Goal: Task Accomplishment & Management: Use online tool/utility

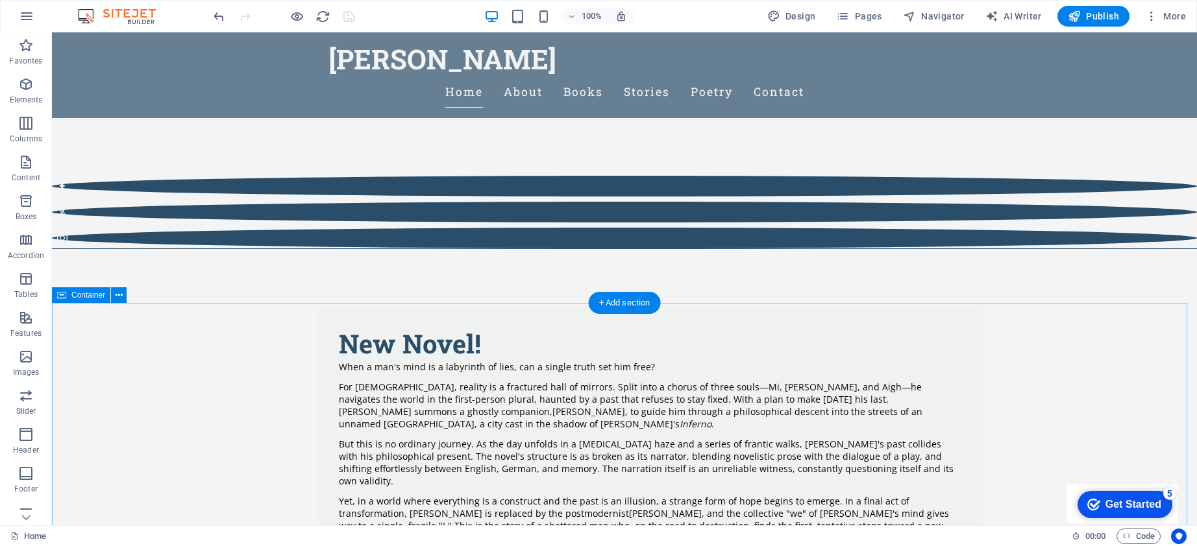
scroll to position [477, 0]
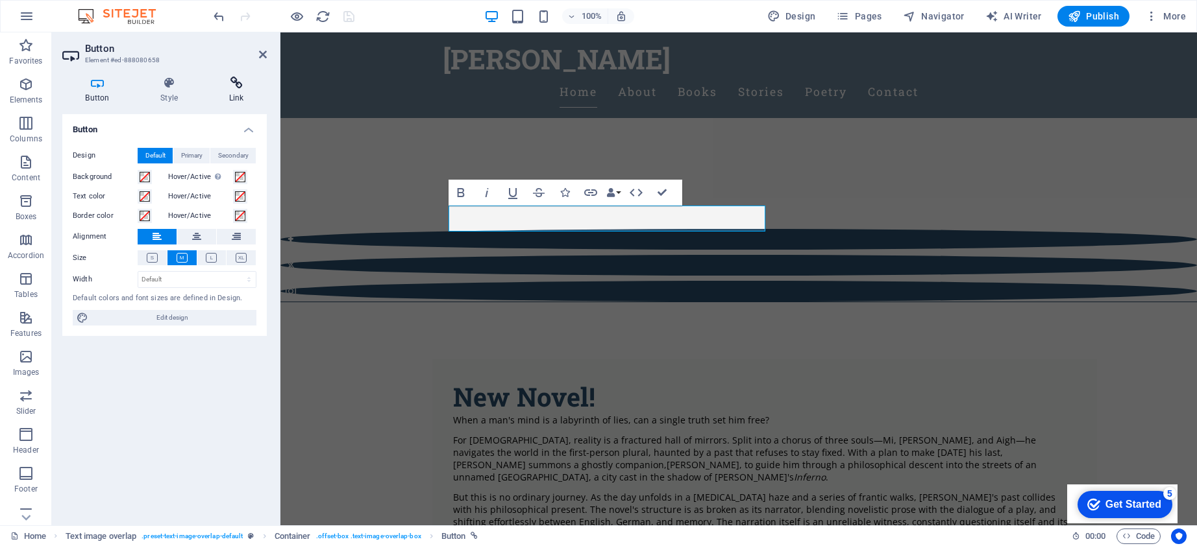
click at [237, 90] on h4 "Link" at bounding box center [236, 90] width 61 height 27
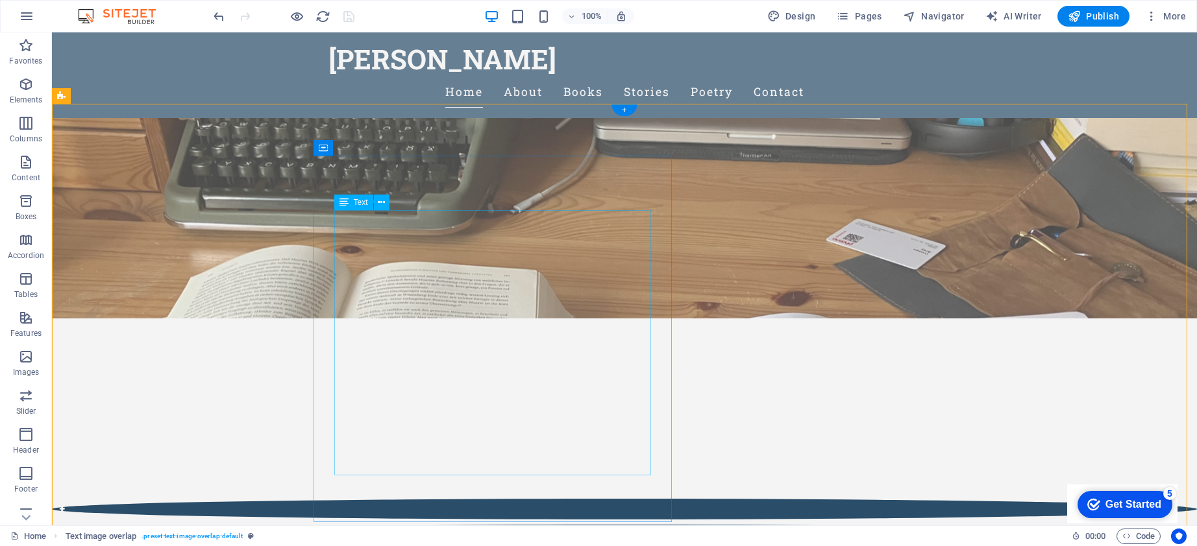
scroll to position [110, 0]
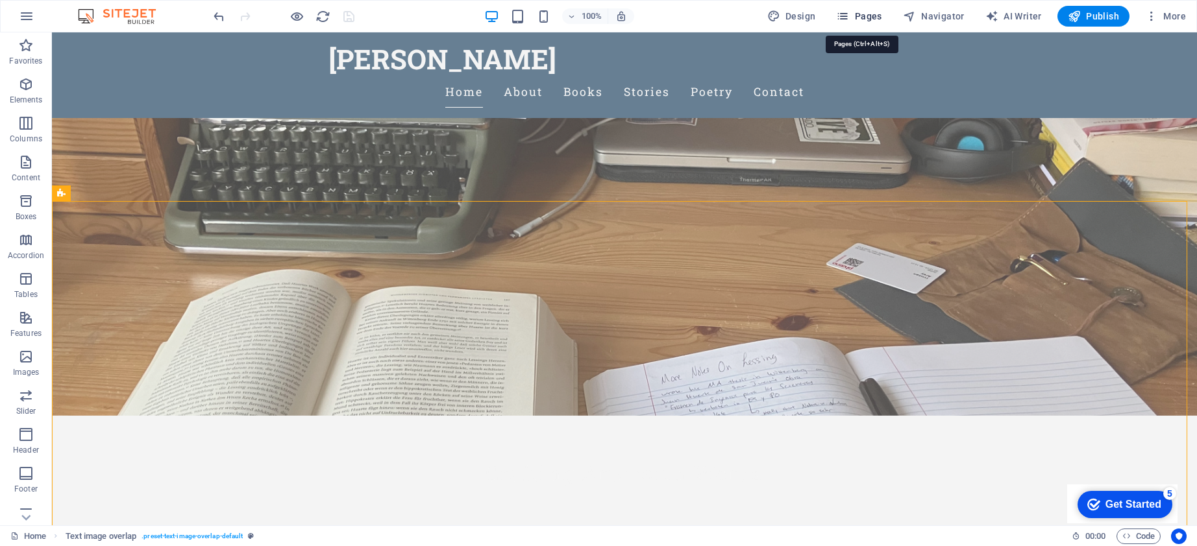
click at [873, 21] on span "Pages" at bounding box center [858, 16] width 45 height 13
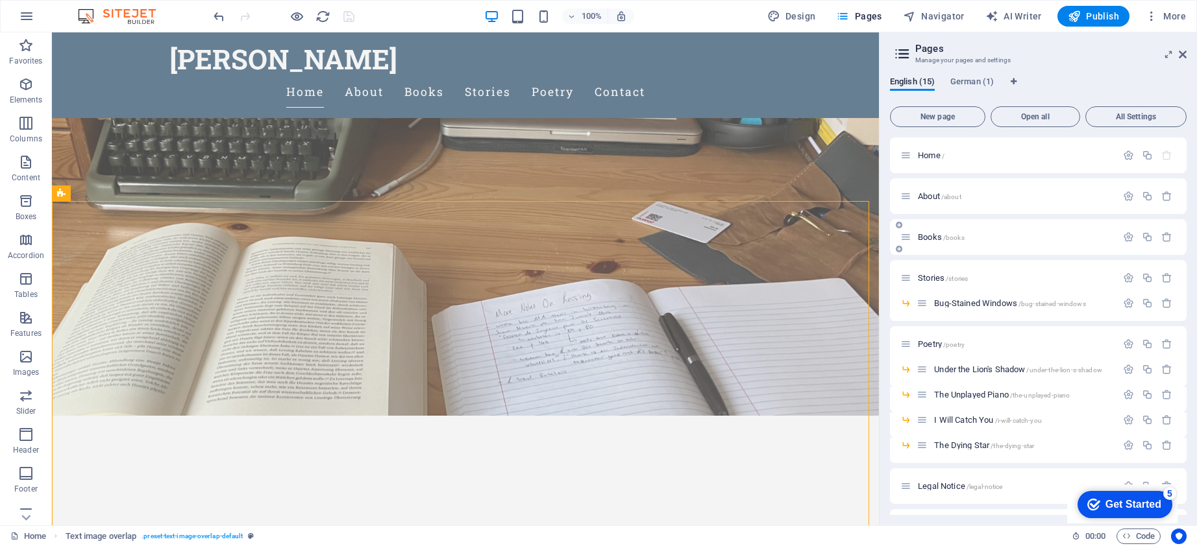
click at [954, 241] on div "Books /books" at bounding box center [1008, 237] width 216 height 15
click at [945, 236] on span "/books" at bounding box center [953, 237] width 21 height 7
click at [945, 236] on div "Books /books" at bounding box center [1038, 237] width 297 height 36
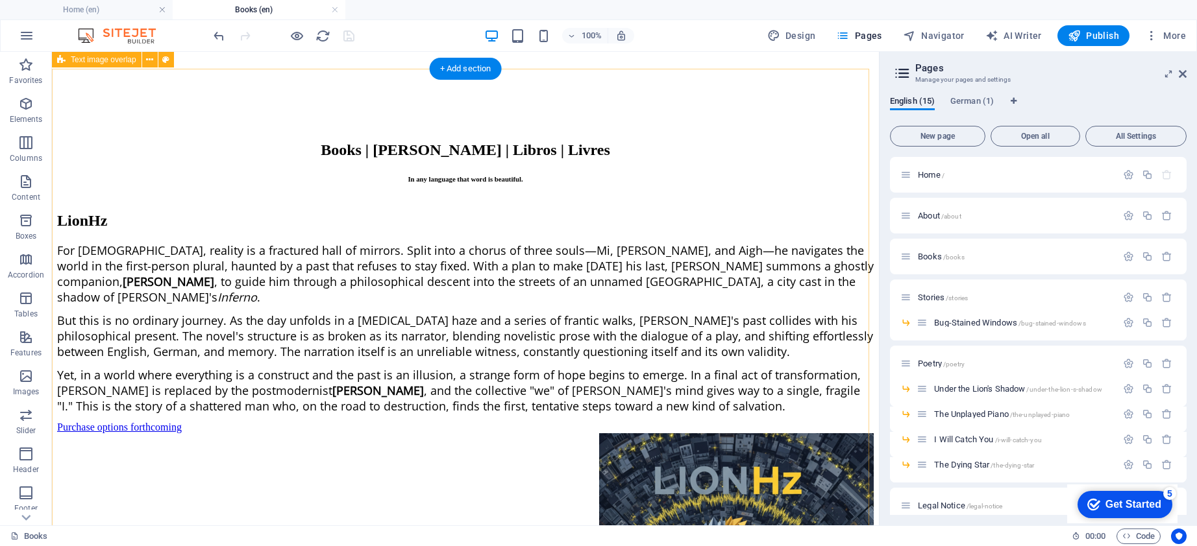
scroll to position [124, 0]
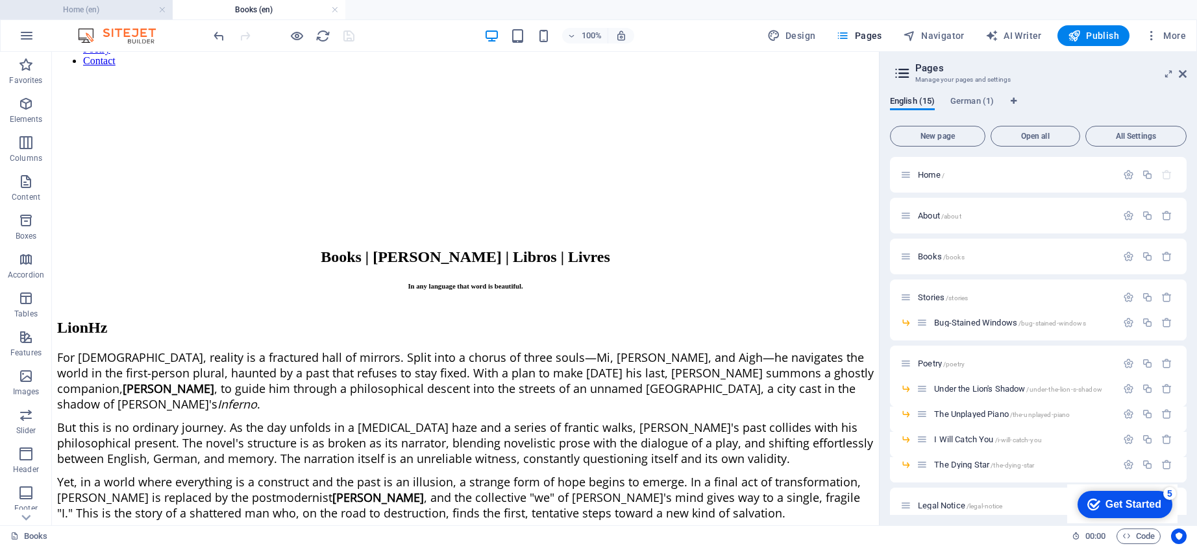
drag, startPoint x: 105, startPoint y: 10, endPoint x: 209, endPoint y: 138, distance: 164.7
click at [105, 10] on h4 "Home (en)" at bounding box center [86, 10] width 173 height 14
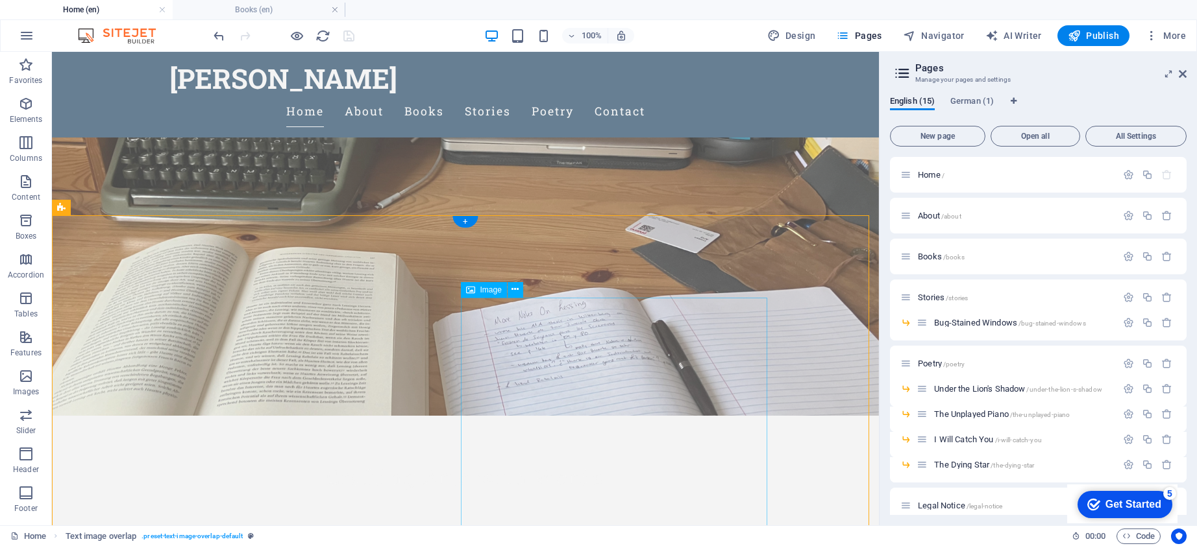
select select "%"
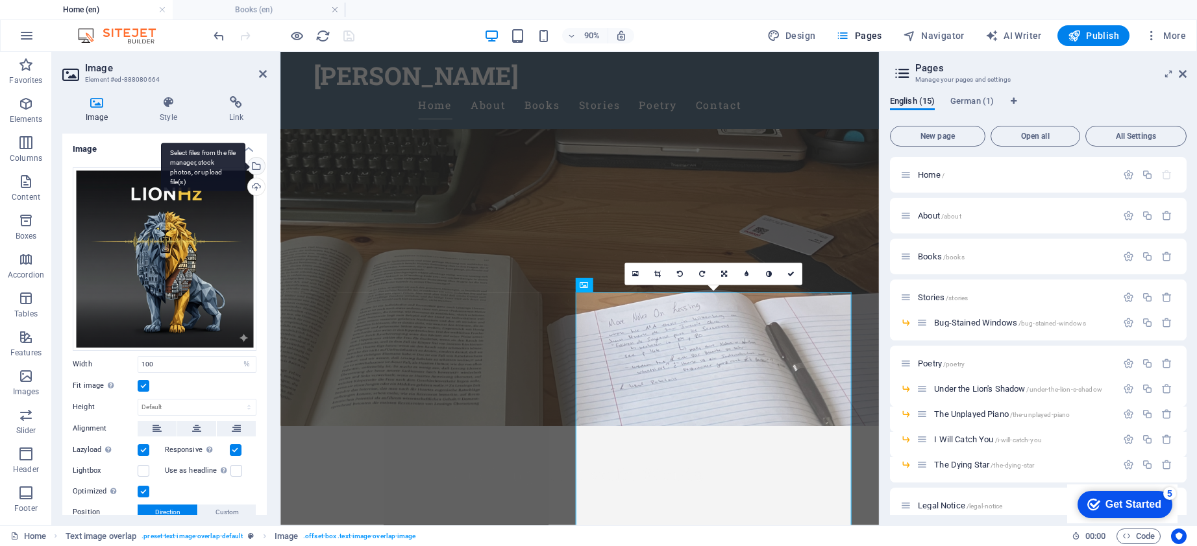
click at [254, 169] on div "Select files from the file manager, stock photos, or upload file(s)" at bounding box center [254, 167] width 19 height 19
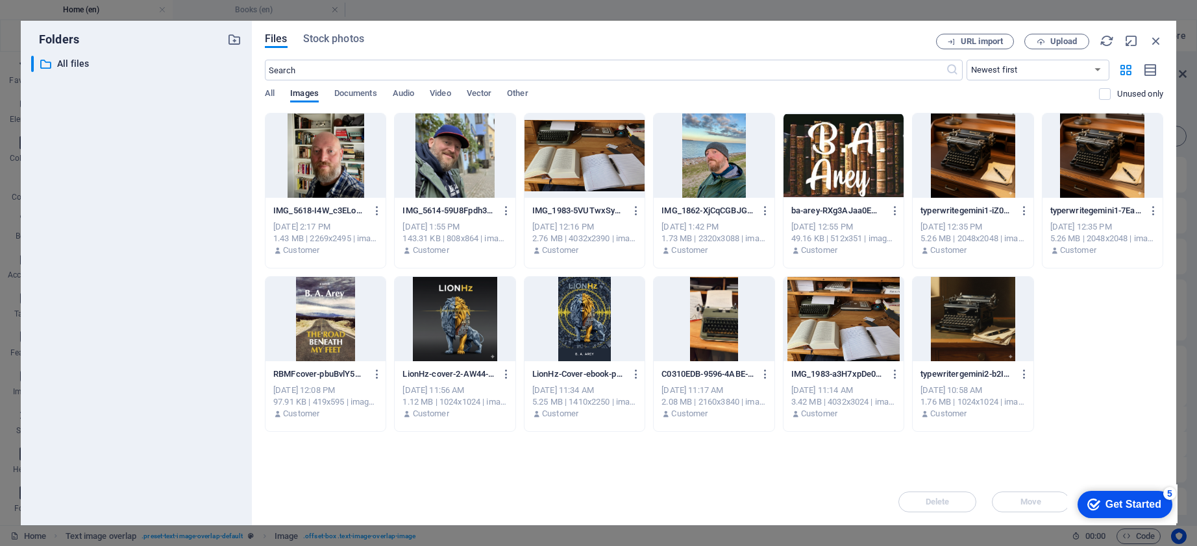
click at [566, 318] on div at bounding box center [584, 319] width 120 height 84
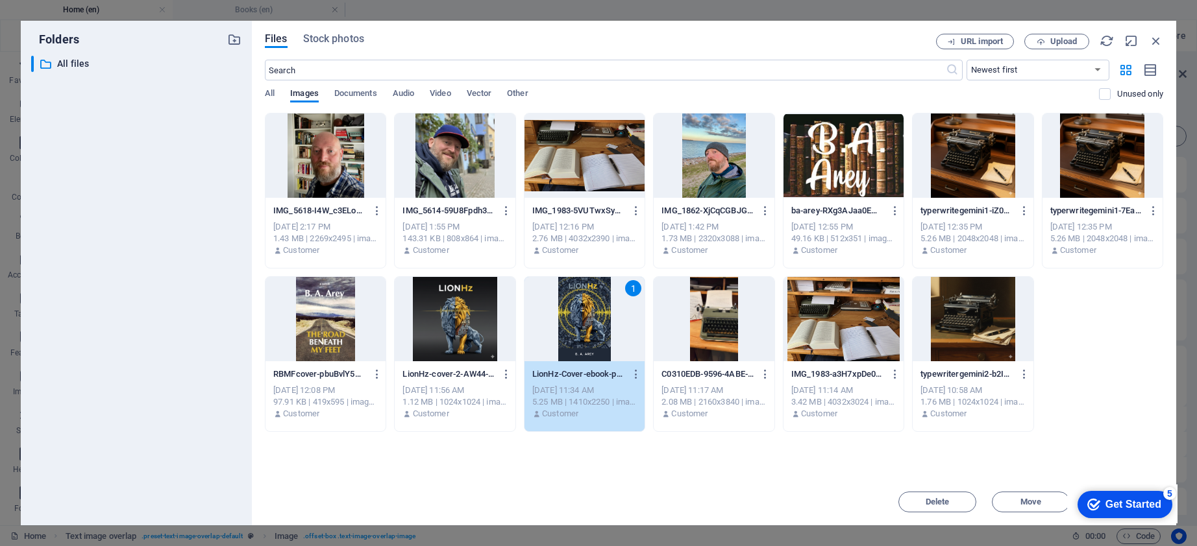
click at [566, 318] on div "1" at bounding box center [584, 319] width 120 height 84
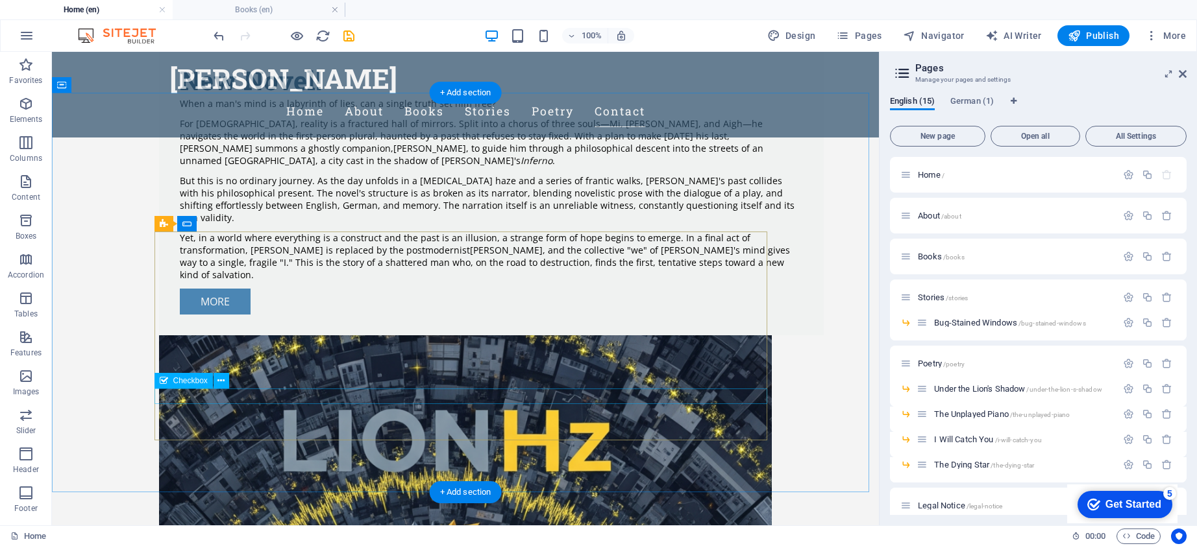
scroll to position [877, 0]
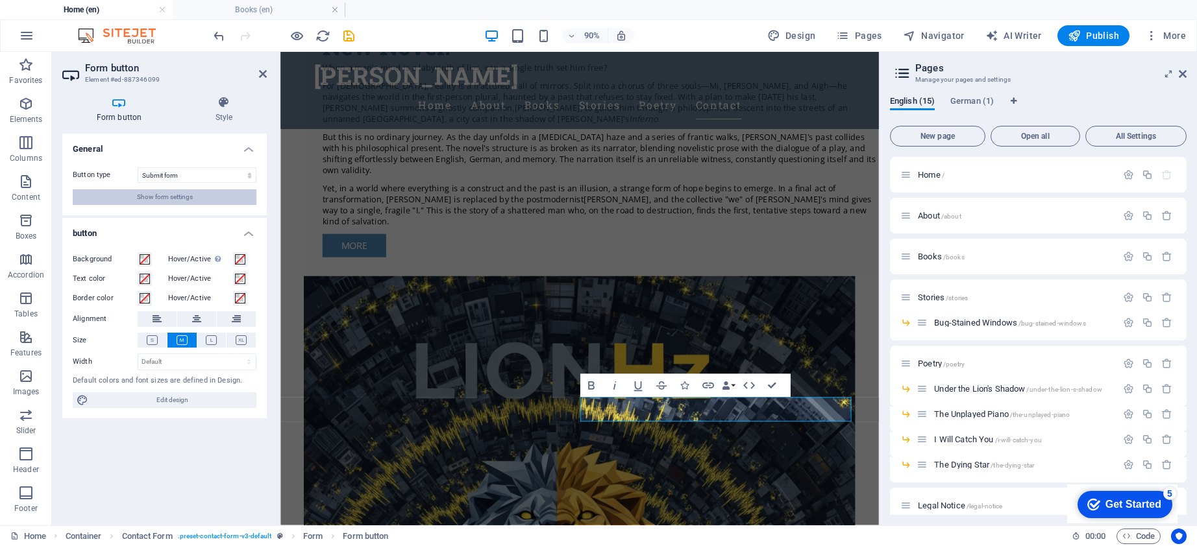
click at [193, 201] on button "Show form settings" at bounding box center [165, 198] width 184 height 16
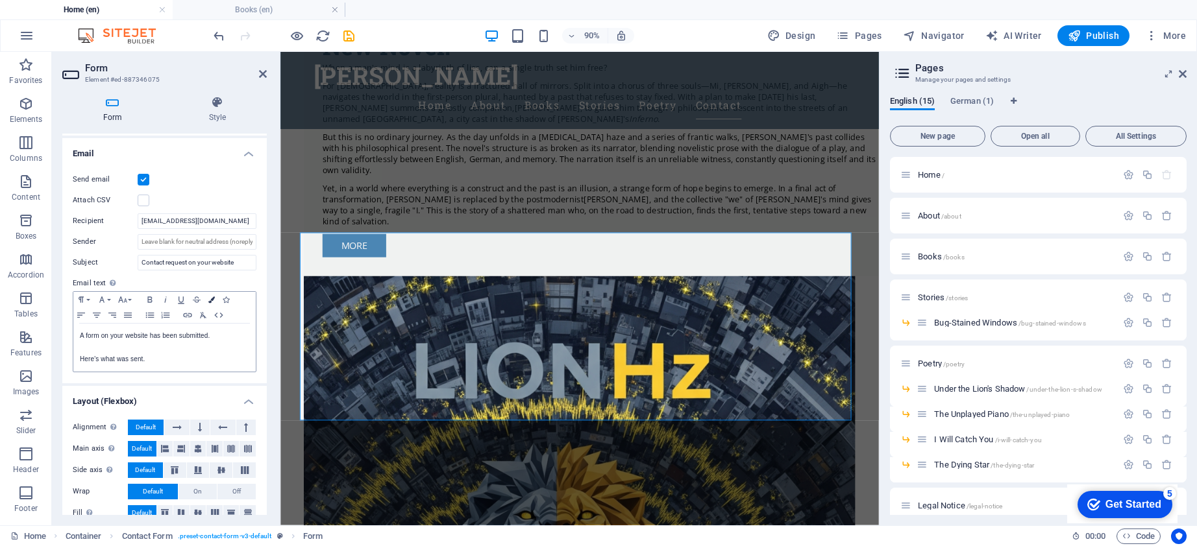
scroll to position [344, 0]
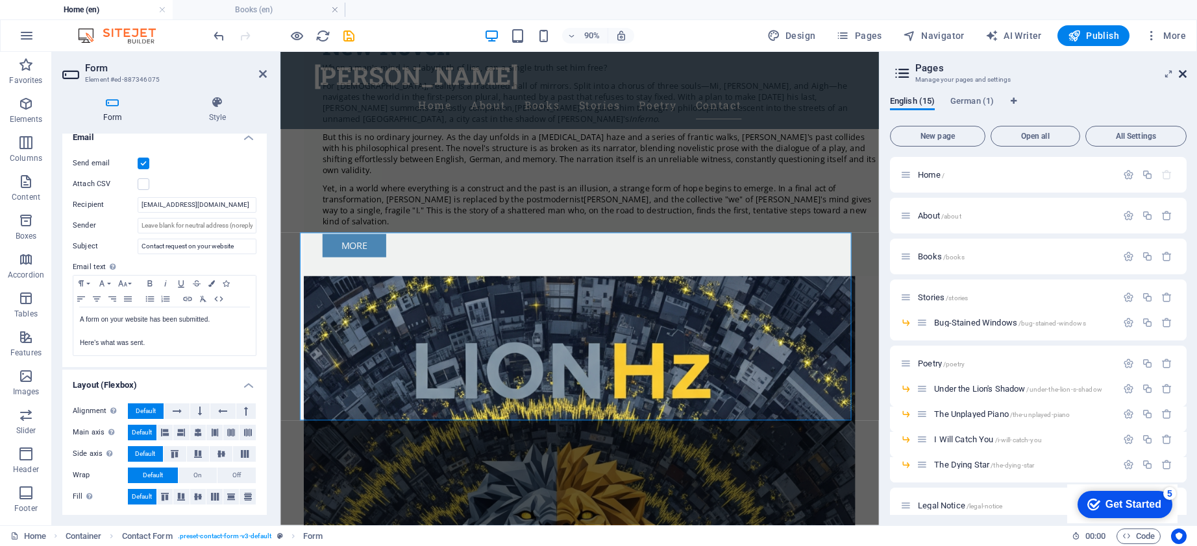
click at [1182, 75] on icon at bounding box center [1183, 74] width 8 height 10
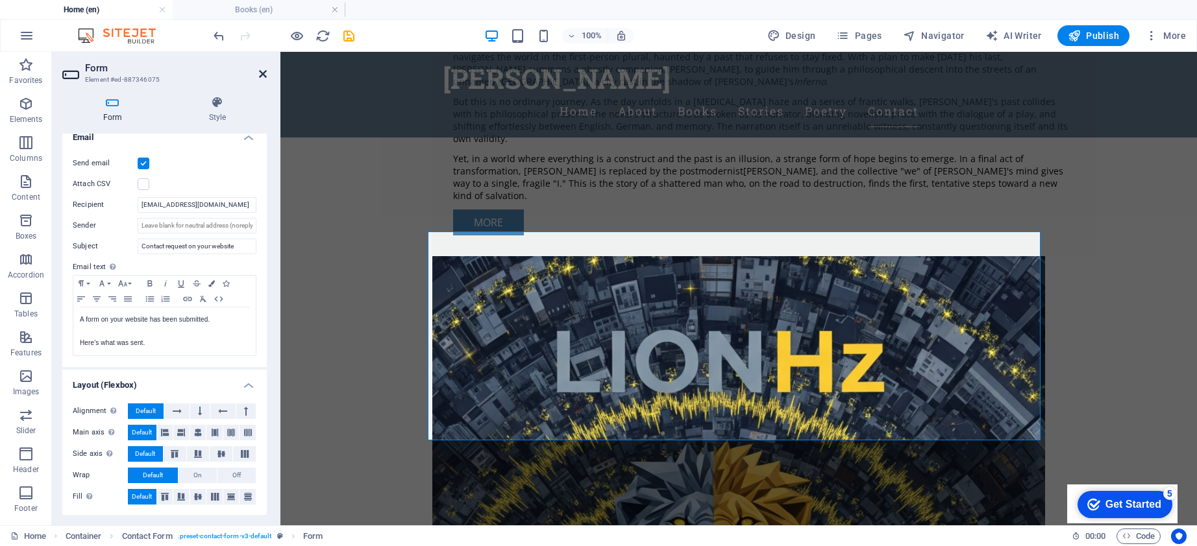
click at [262, 73] on icon at bounding box center [263, 74] width 8 height 10
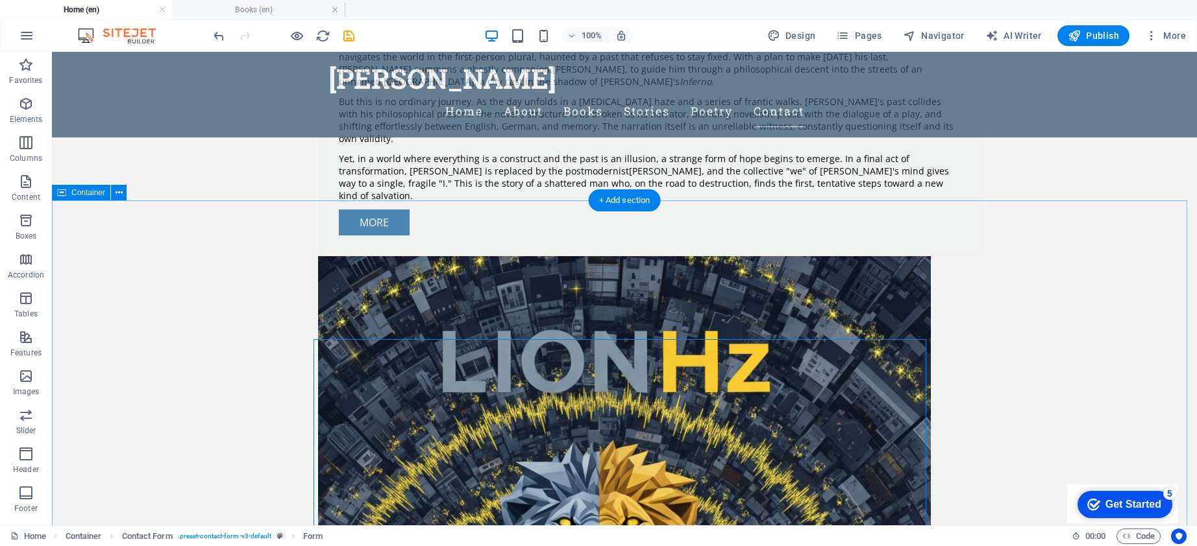
scroll to position [138, 0]
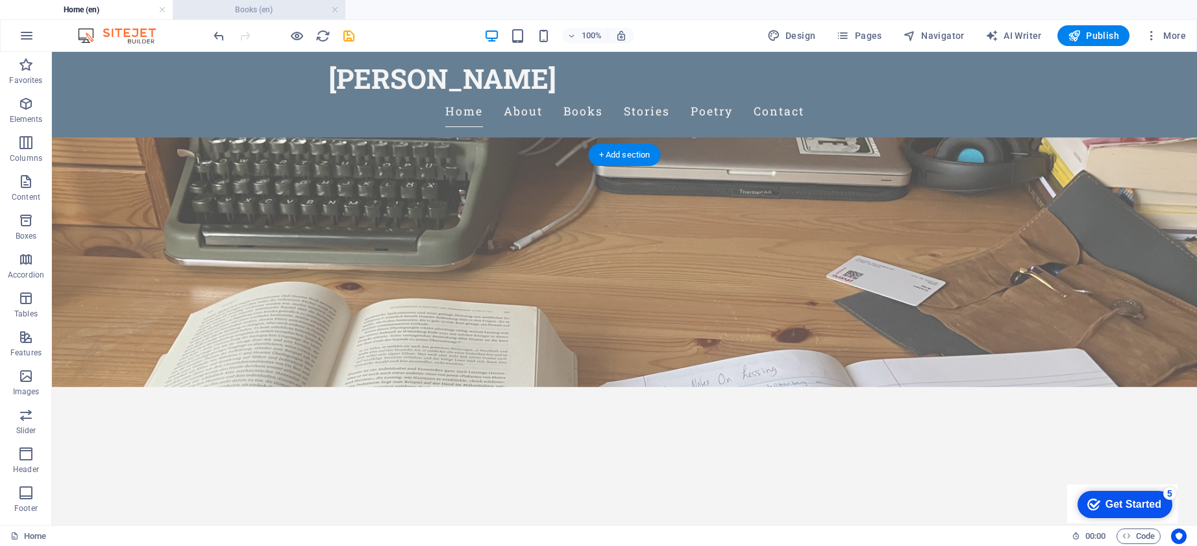
click at [258, 11] on h4 "Books (en)" at bounding box center [259, 10] width 173 height 14
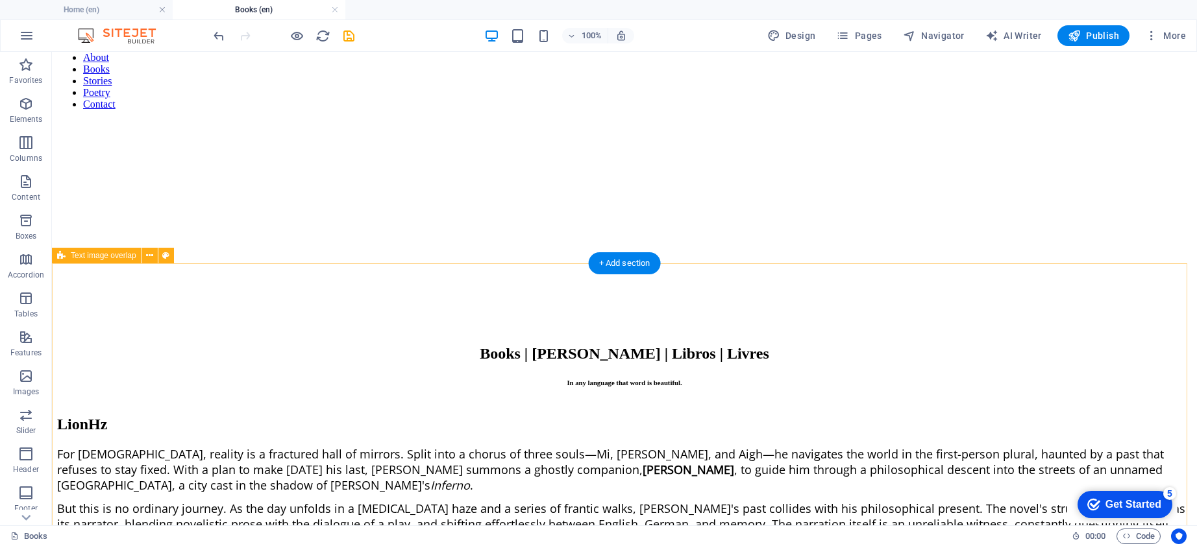
scroll to position [0, 0]
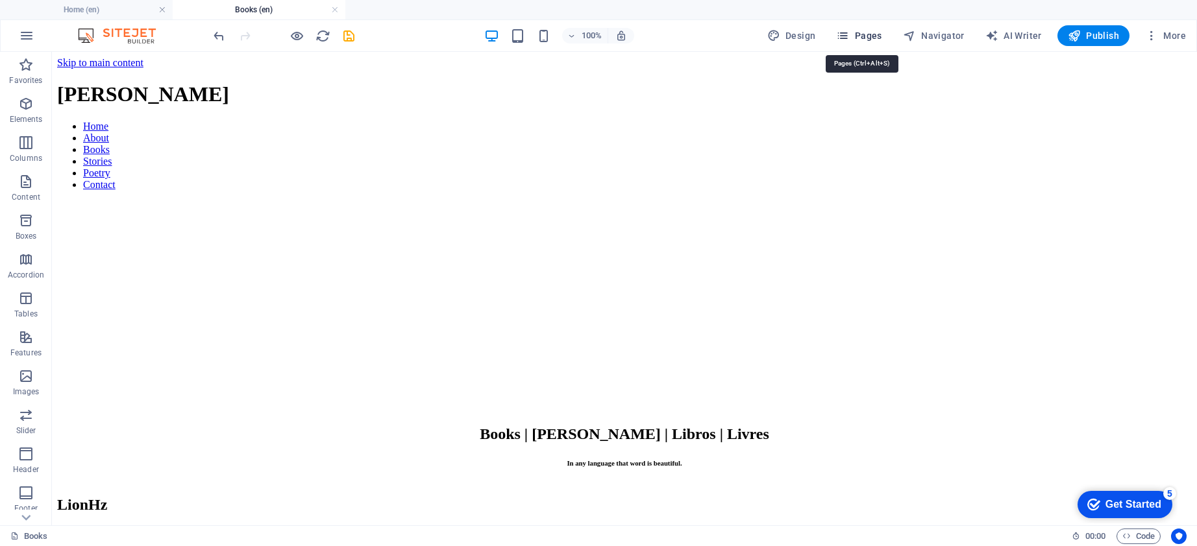
click at [858, 38] on span "Pages" at bounding box center [858, 35] width 45 height 13
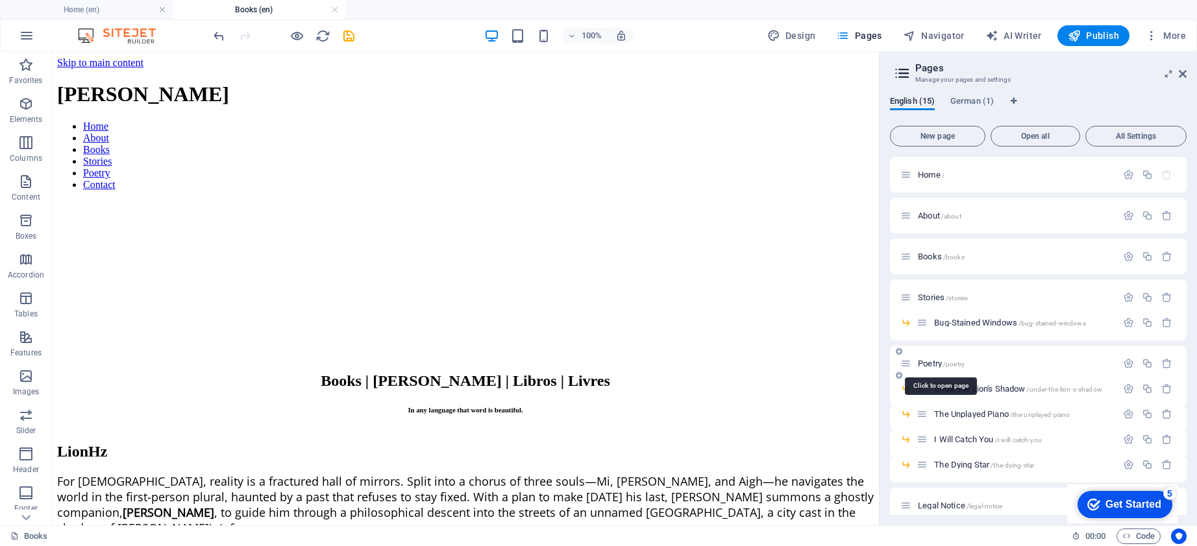
click at [938, 361] on span "Poetry /poetry" at bounding box center [941, 364] width 47 height 10
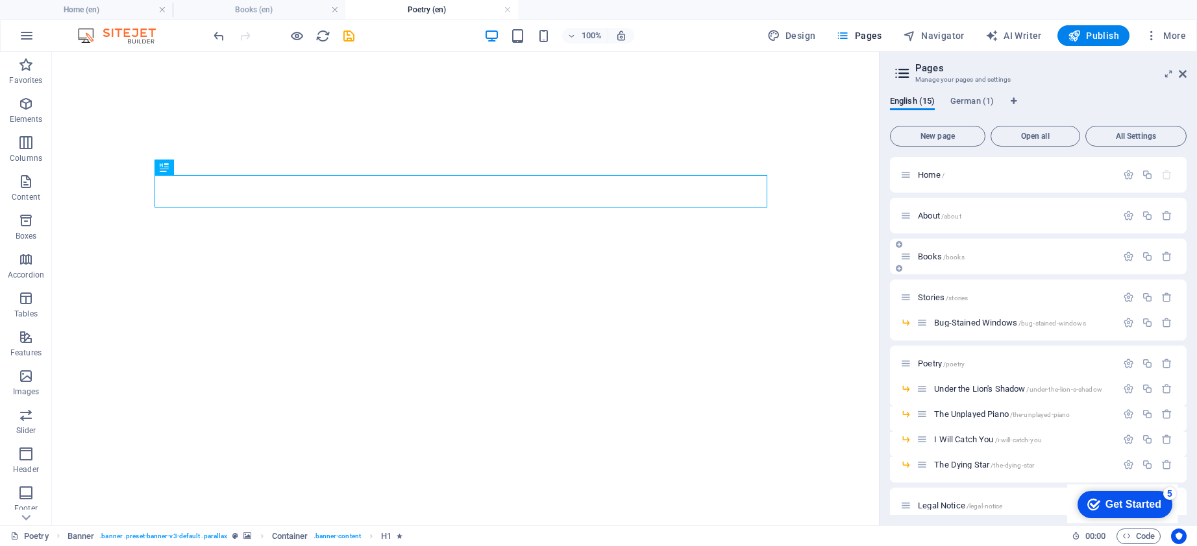
click at [938, 267] on div "Books /books" at bounding box center [1038, 257] width 297 height 36
click at [938, 295] on span "Stories /stories" at bounding box center [943, 298] width 50 height 10
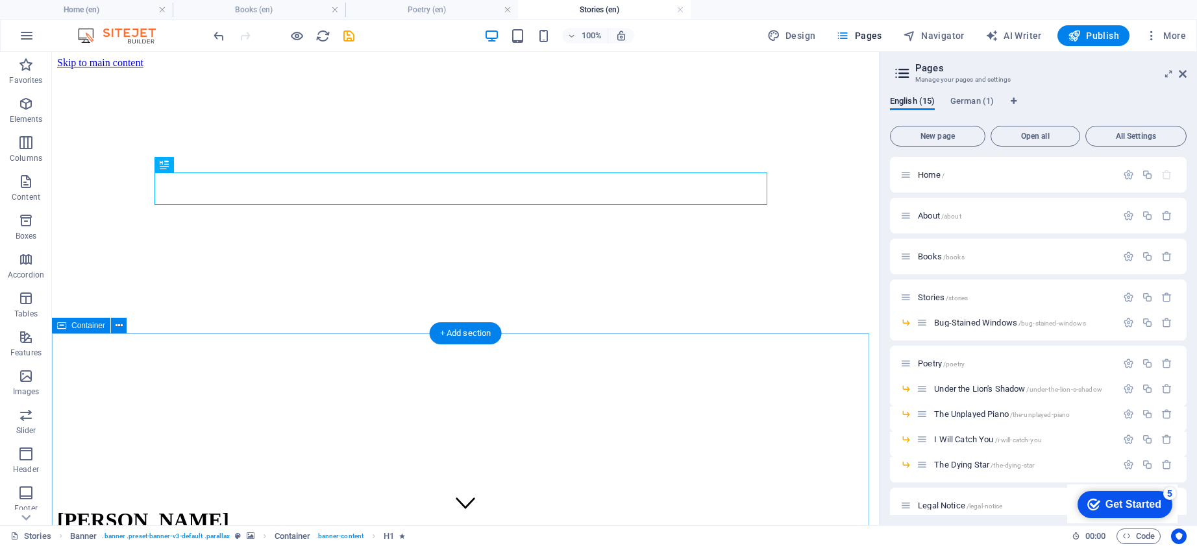
scroll to position [50, 0]
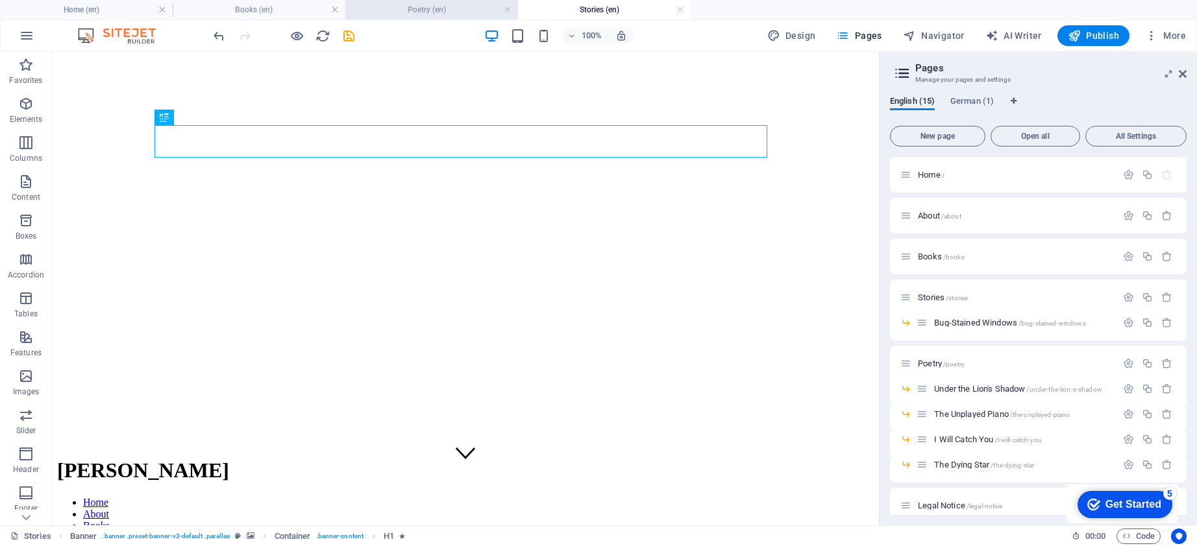
click at [465, 12] on h4 "Poetry (en)" at bounding box center [431, 10] width 173 height 14
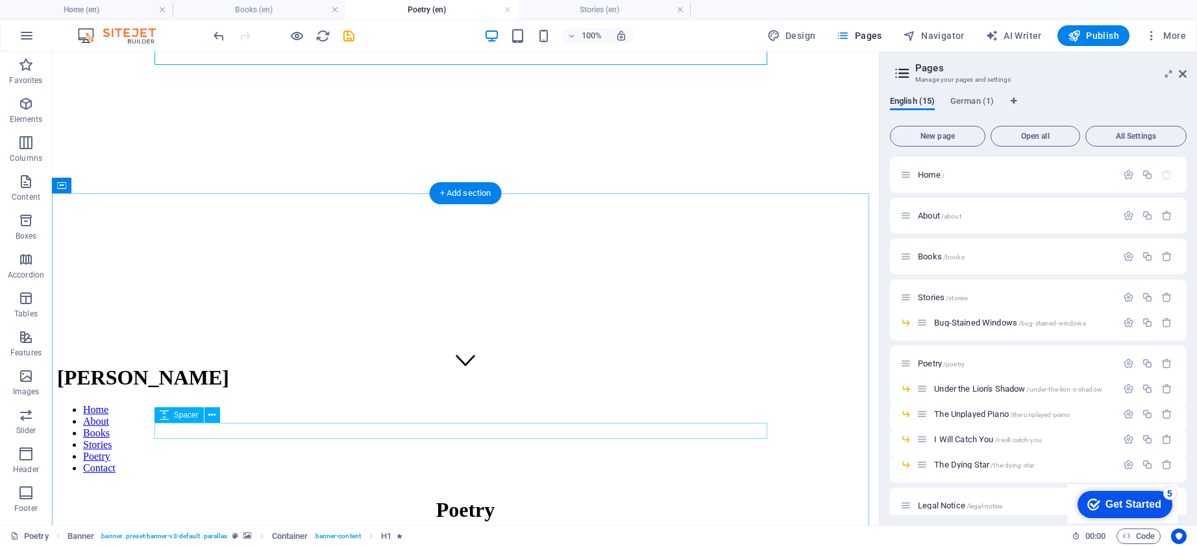
scroll to position [177, 0]
